Goal: Navigation & Orientation: Find specific page/section

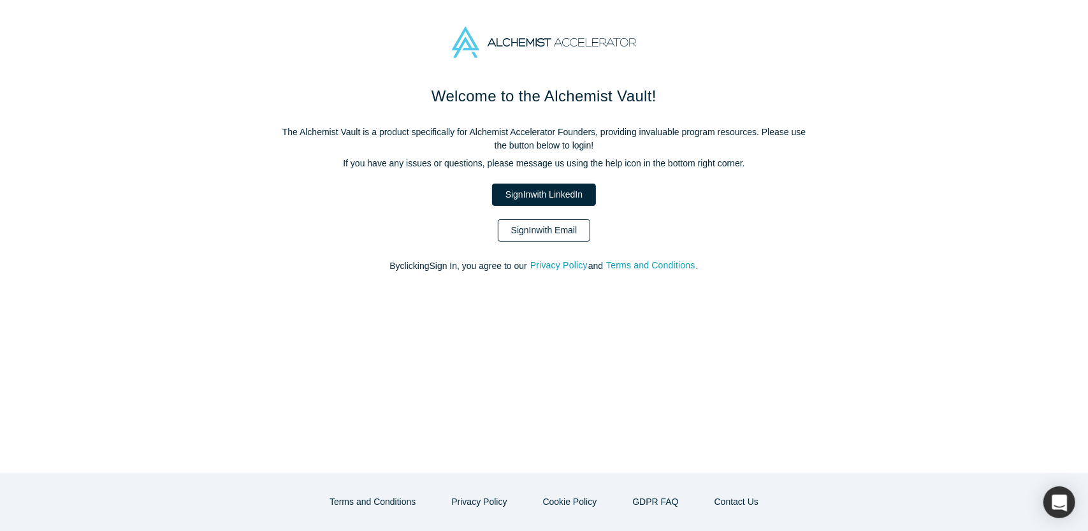
click at [532, 236] on link "Sign In with Email" at bounding box center [544, 230] width 93 height 22
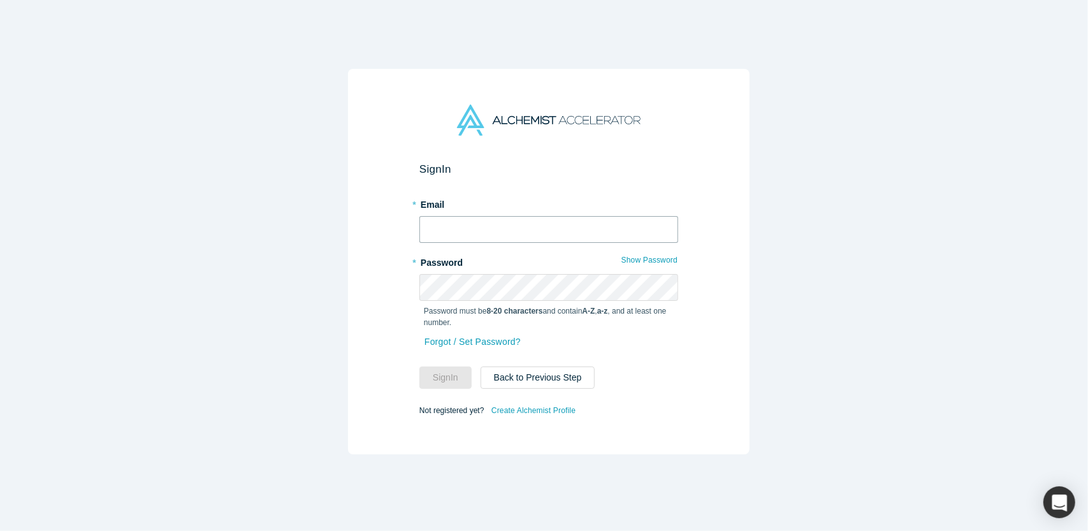
click at [537, 228] on input "text" at bounding box center [548, 229] width 259 height 27
type input "[EMAIL_ADDRESS][DOMAIN_NAME]"
click at [448, 372] on button "Sign In" at bounding box center [445, 377] width 52 height 22
